Goal: Task Accomplishment & Management: Manage account settings

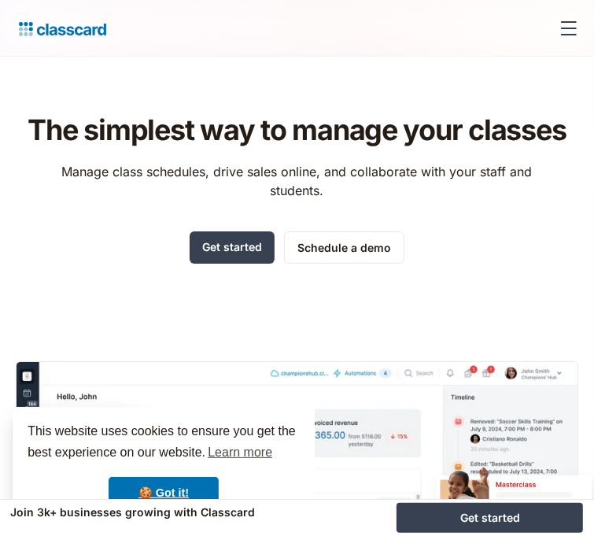
click at [555, 20] on div "menu" at bounding box center [569, 28] width 38 height 38
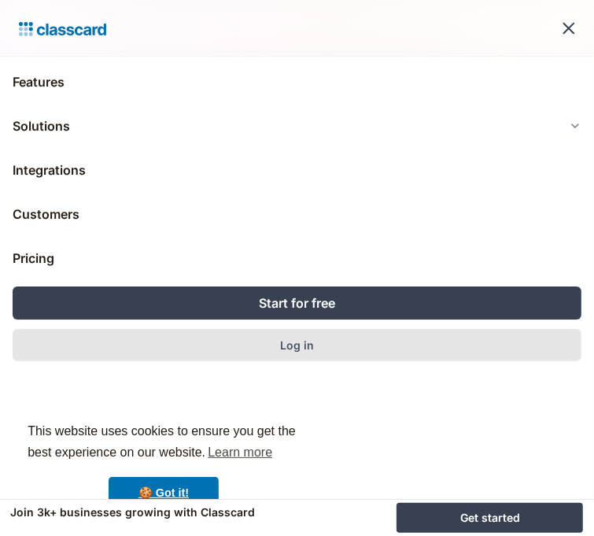
click at [336, 336] on link "Log in" at bounding box center [297, 345] width 569 height 32
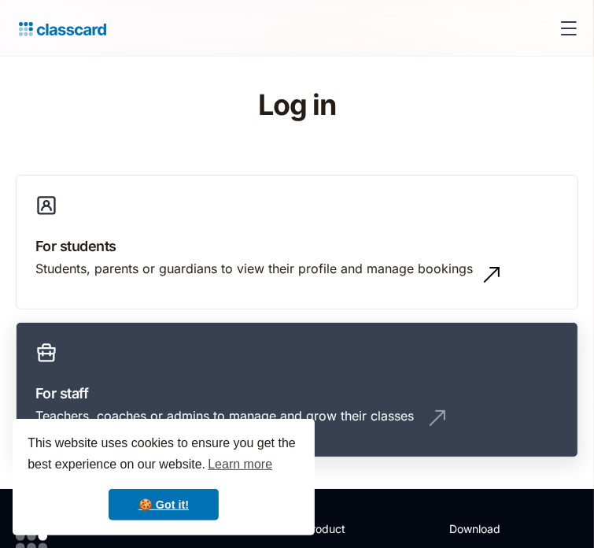
click at [412, 407] on div "Teachers, coaches or admins to manage and grow their classes" at bounding box center [224, 415] width 379 height 17
